Goal: Task Accomplishment & Management: Manage account settings

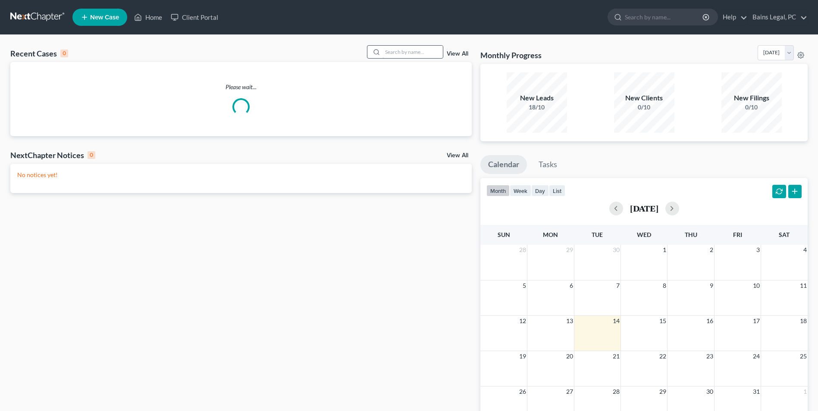
click at [401, 48] on input "search" at bounding box center [413, 52] width 60 height 13
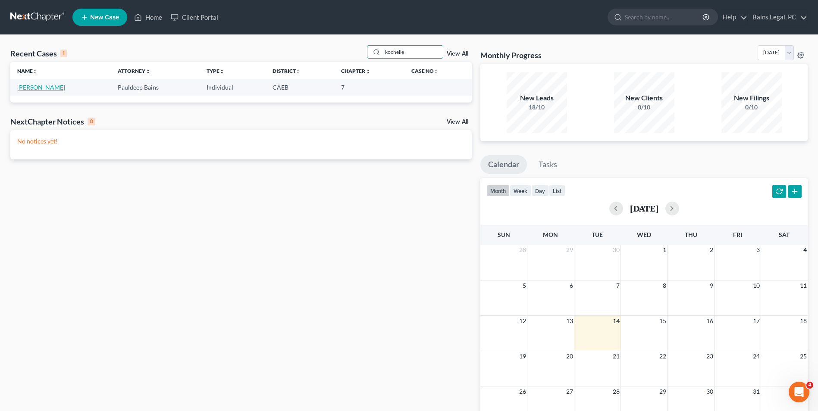
type input "kochelle"
click at [52, 88] on link "[PERSON_NAME]" at bounding box center [41, 87] width 48 height 7
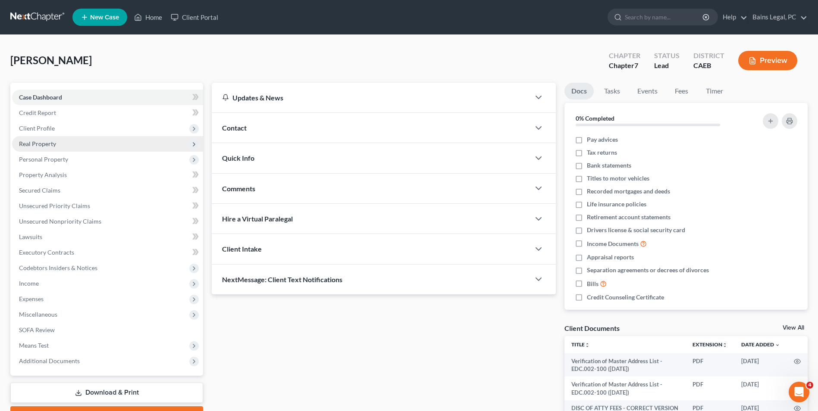
click at [39, 147] on span "Real Property" at bounding box center [37, 143] width 37 height 7
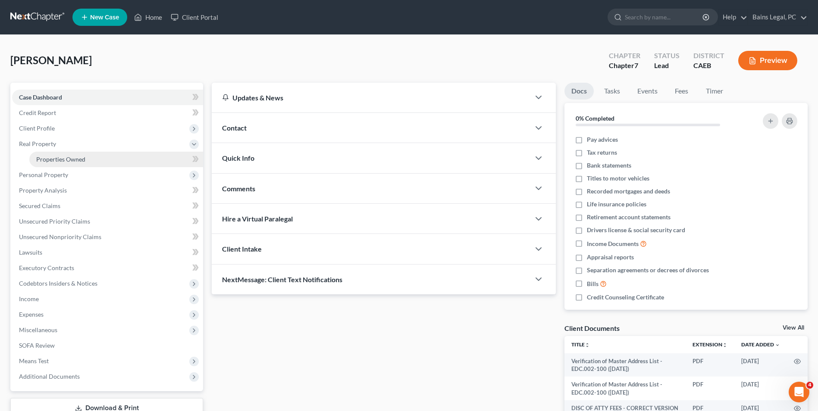
click at [44, 160] on span "Properties Owned" at bounding box center [60, 159] width 49 height 7
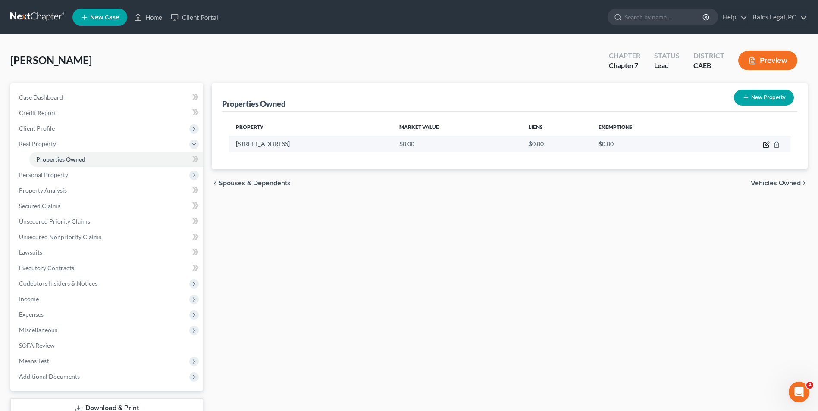
click at [769, 147] on icon "button" at bounding box center [765, 145] width 5 height 5
select select "4"
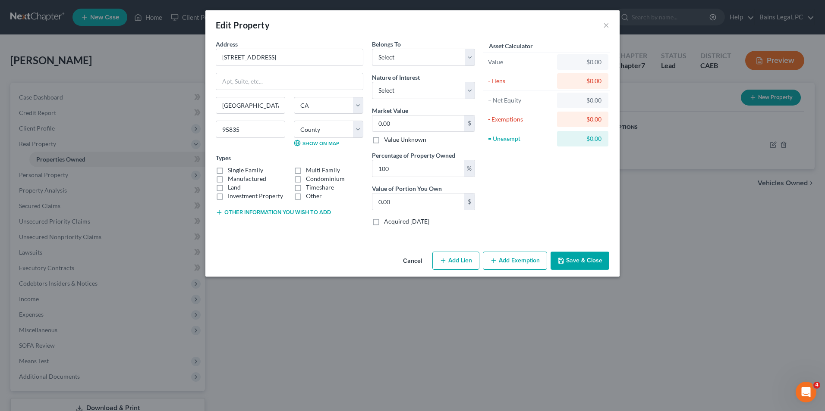
click at [394, 264] on div "Cancel Add Lien Add Lease Add Exemption Save & Close" at bounding box center [412, 262] width 414 height 28
click at [414, 261] on button "Cancel" at bounding box center [412, 261] width 33 height 17
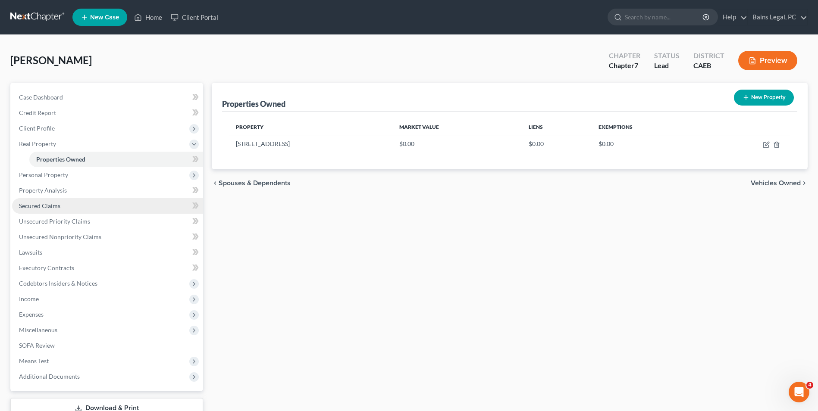
click at [38, 201] on link "Secured Claims" at bounding box center [107, 206] width 191 height 16
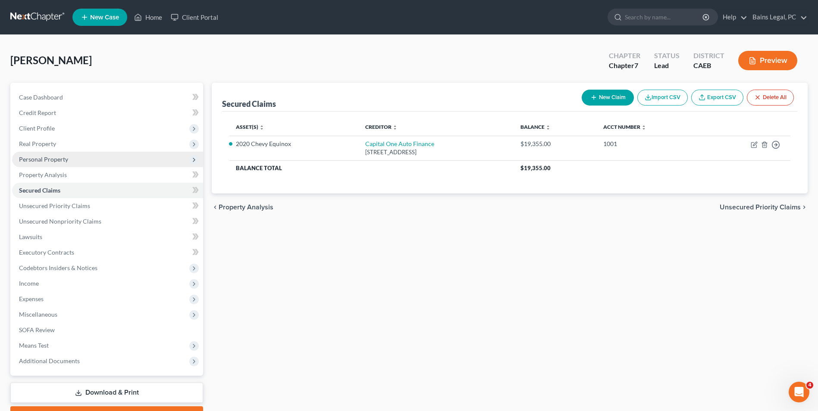
click at [94, 154] on span "Personal Property" at bounding box center [107, 160] width 191 height 16
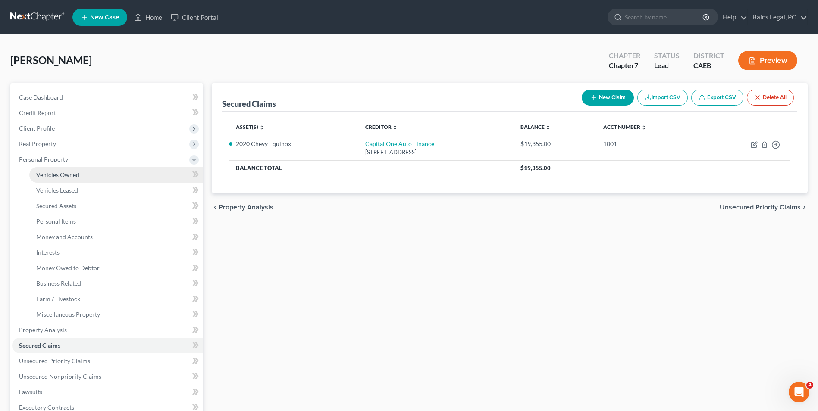
click at [89, 178] on link "Vehicles Owned" at bounding box center [116, 175] width 174 height 16
